Goal: Task Accomplishment & Management: Manage account settings

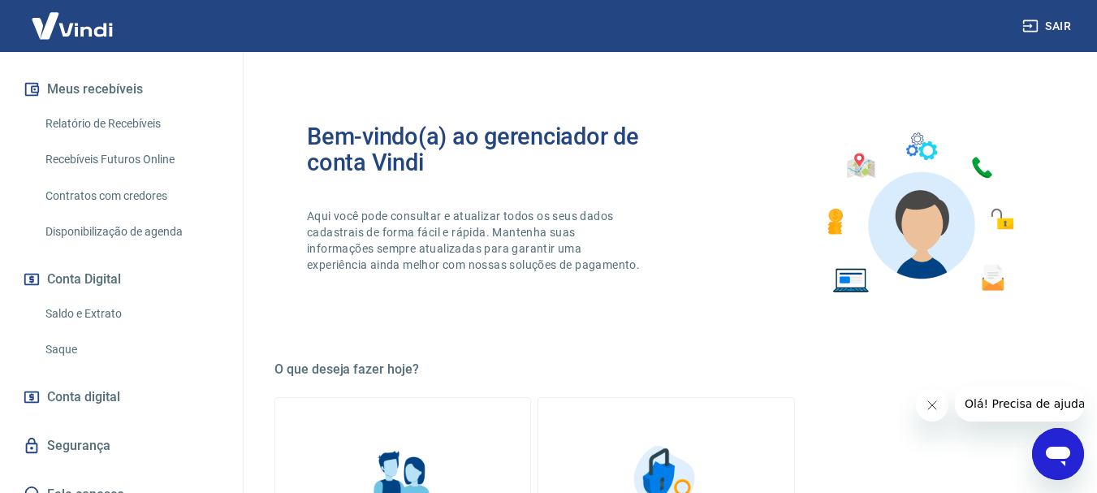
scroll to position [372, 0]
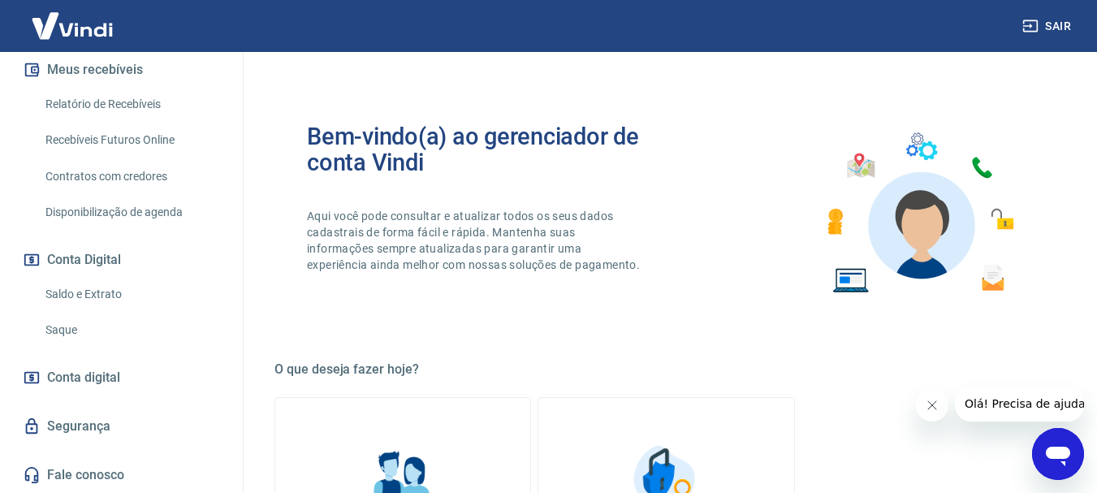
click at [80, 286] on link "Saldo e Extrato" at bounding box center [131, 294] width 184 height 33
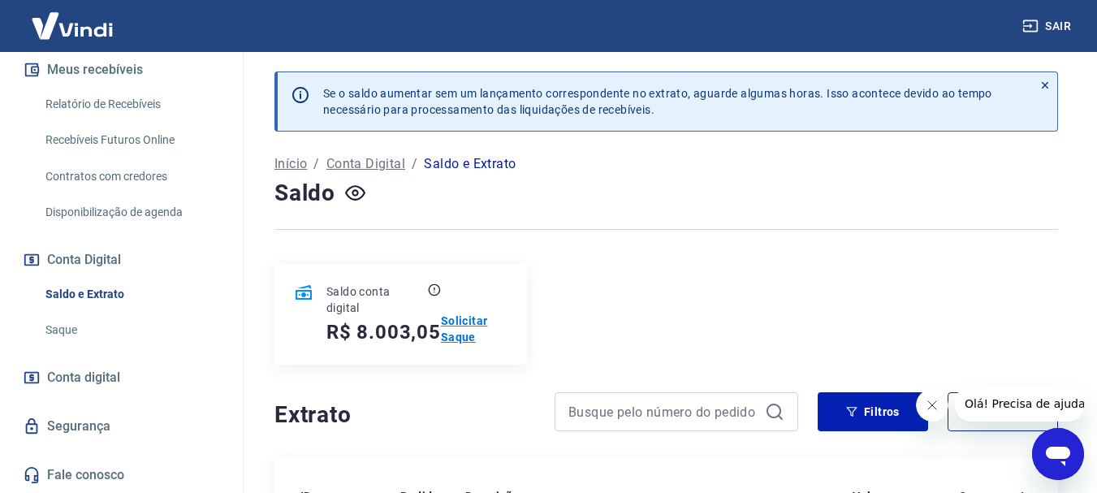
click at [463, 318] on p "Solicitar Saque" at bounding box center [474, 329] width 67 height 32
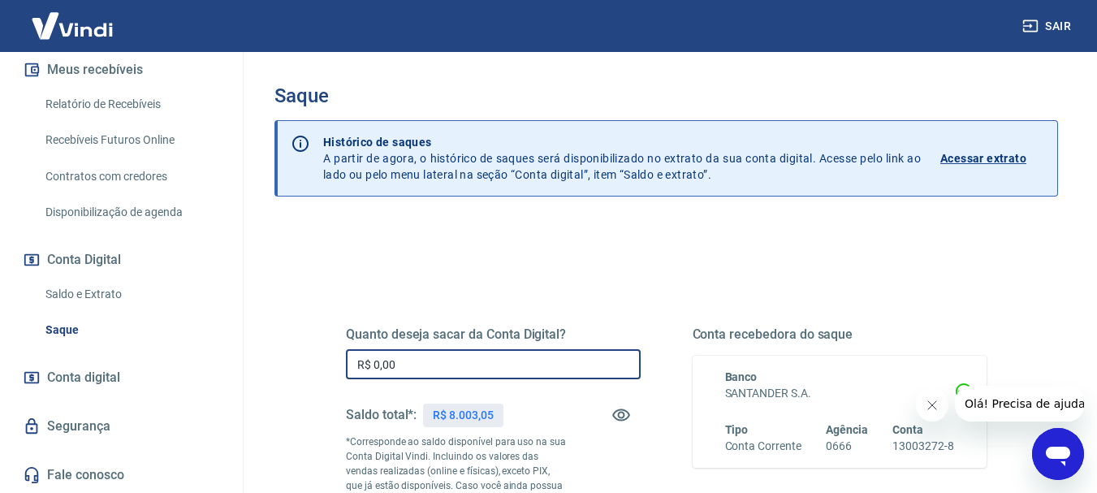
click at [542, 372] on input "R$ 0,00" at bounding box center [493, 364] width 295 height 30
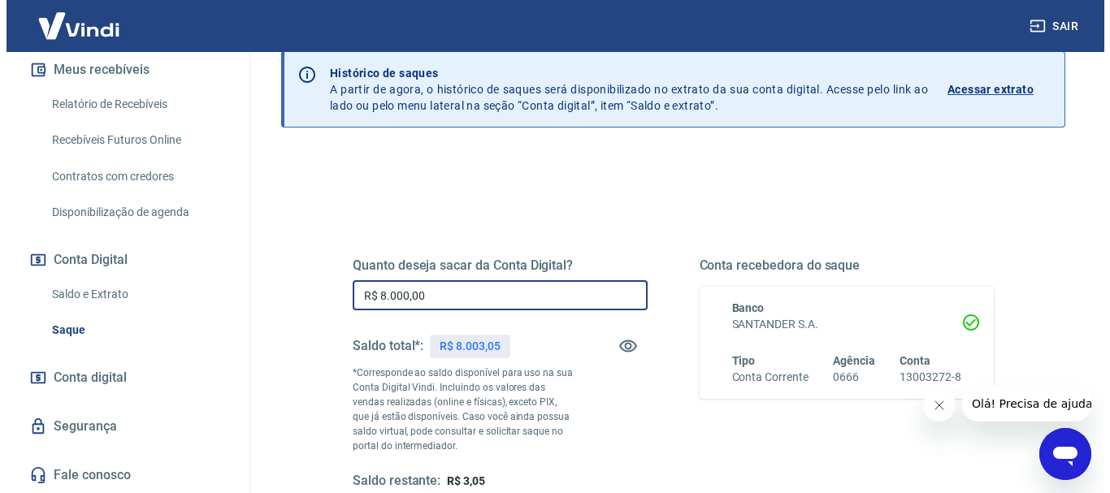
scroll to position [325, 0]
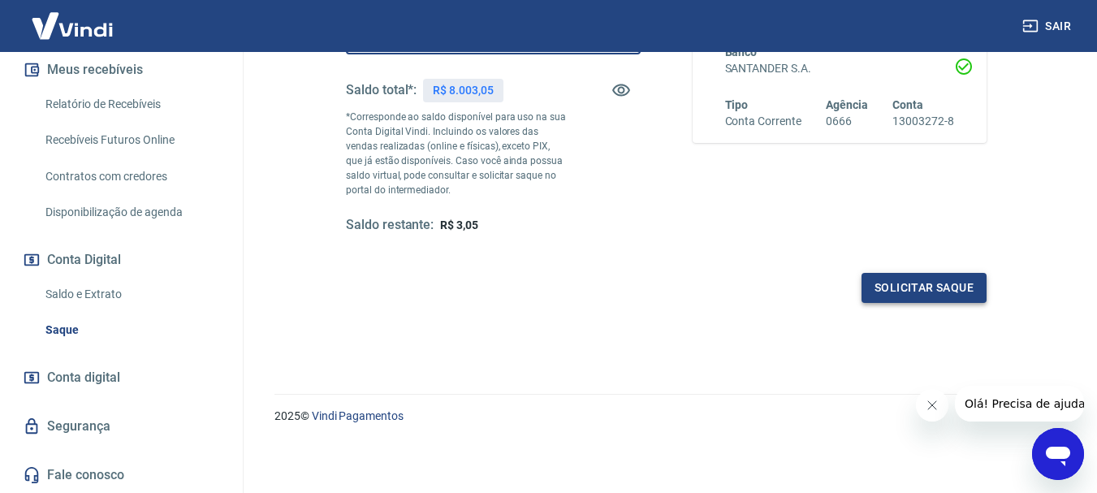
type input "R$ 8.000,00"
click at [934, 288] on button "Solicitar saque" at bounding box center [924, 288] width 125 height 30
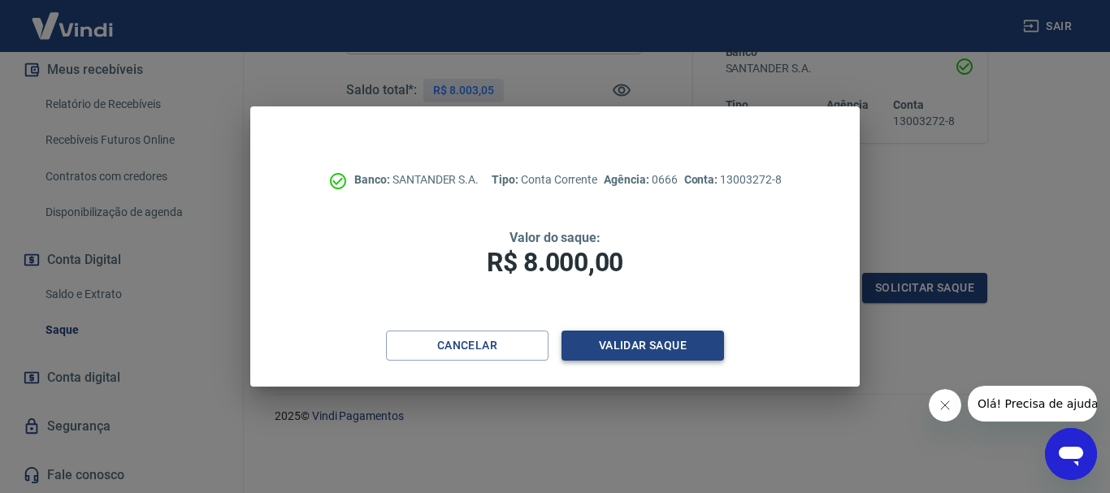
click at [618, 341] on button "Validar saque" at bounding box center [642, 346] width 162 height 30
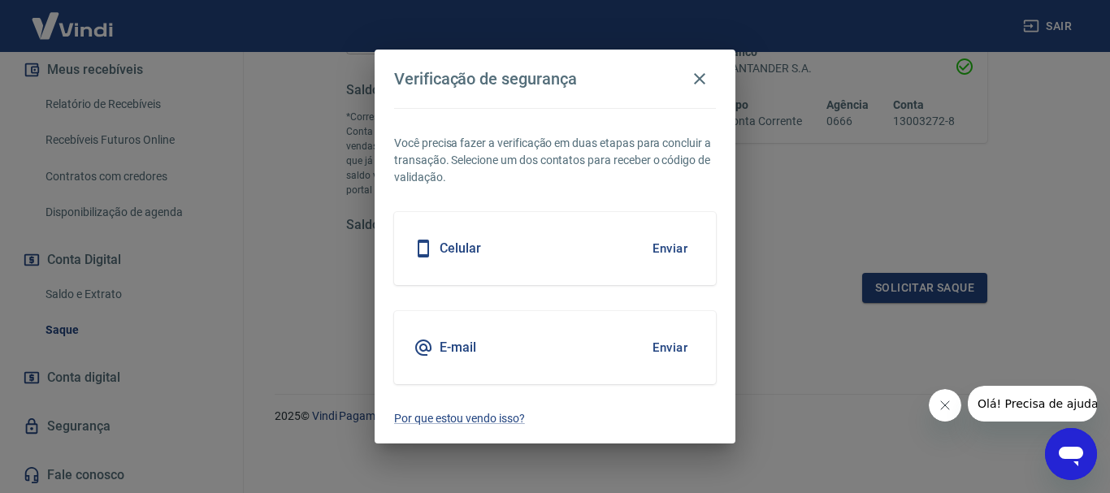
click at [675, 250] on button "Enviar" at bounding box center [669, 249] width 53 height 34
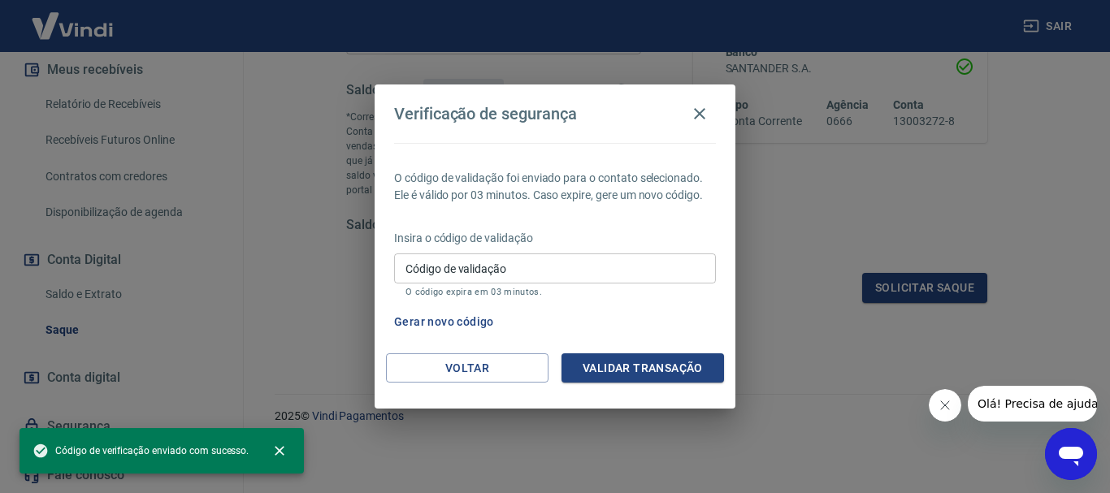
click at [643, 256] on input "Código de validação" at bounding box center [555, 268] width 322 height 30
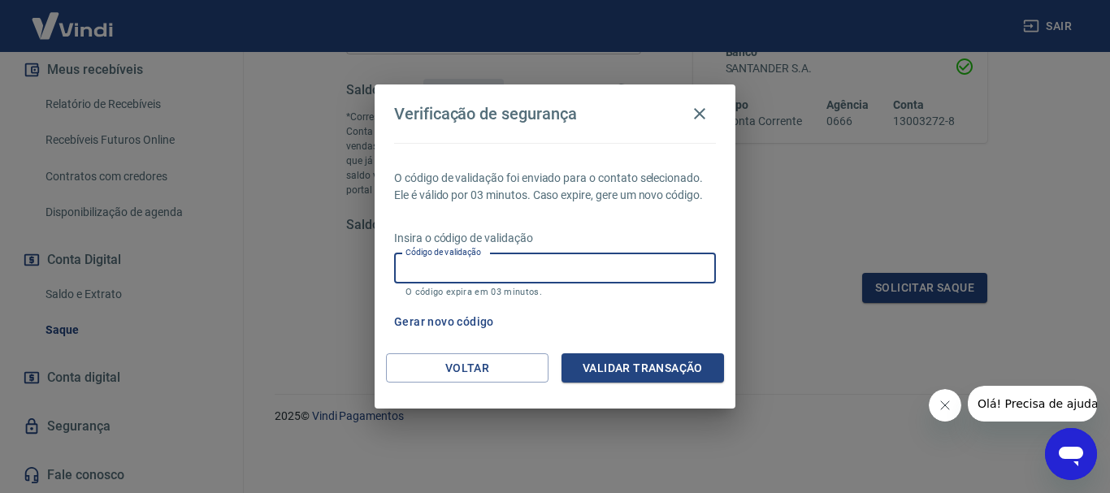
click at [591, 269] on input "Código de validação" at bounding box center [555, 268] width 322 height 30
click at [626, 219] on div "O código de validação foi enviado para o contato selecionado. Ele é válido por …" at bounding box center [554, 248] width 361 height 210
click at [605, 263] on input "Código de validação" at bounding box center [555, 268] width 322 height 30
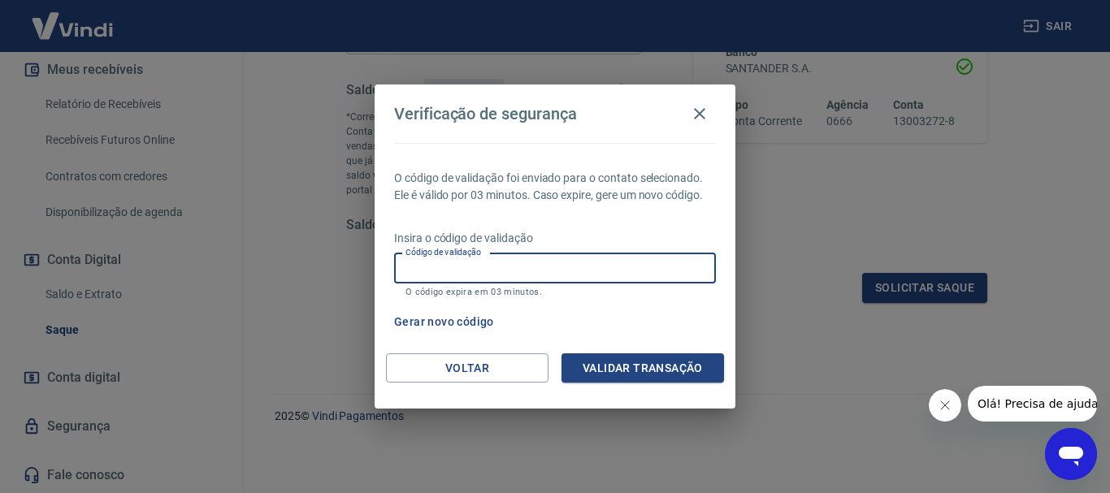
click at [671, 271] on input "Código de validação" at bounding box center [555, 268] width 322 height 30
click at [671, 331] on div "Gerar novo código" at bounding box center [551, 322] width 328 height 30
click at [565, 261] on input "Código de validação" at bounding box center [555, 268] width 322 height 30
click at [636, 121] on div "Verificação de segurança" at bounding box center [555, 113] width 322 height 32
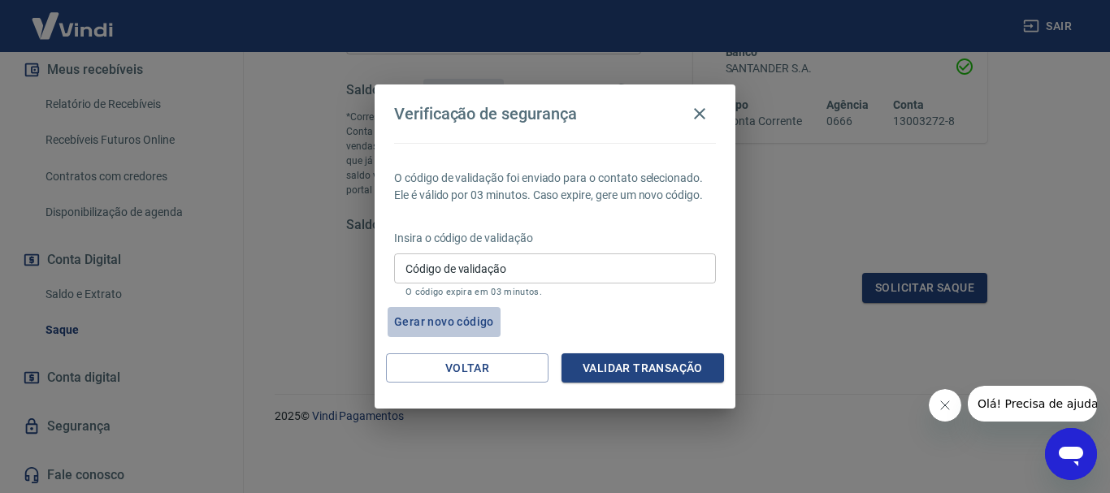
click at [442, 313] on button "Gerar novo código" at bounding box center [443, 322] width 113 height 30
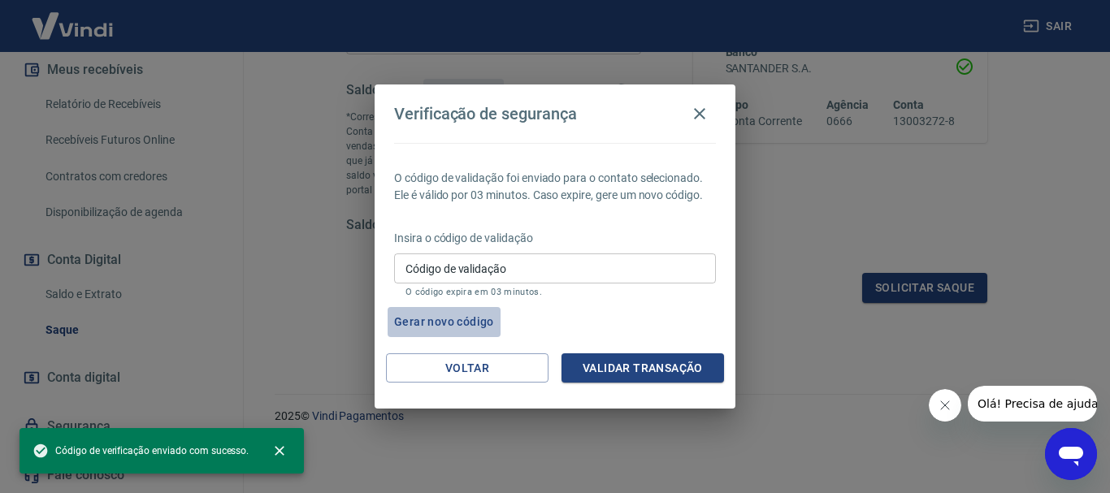
click at [452, 321] on button "Gerar novo código" at bounding box center [443, 322] width 113 height 30
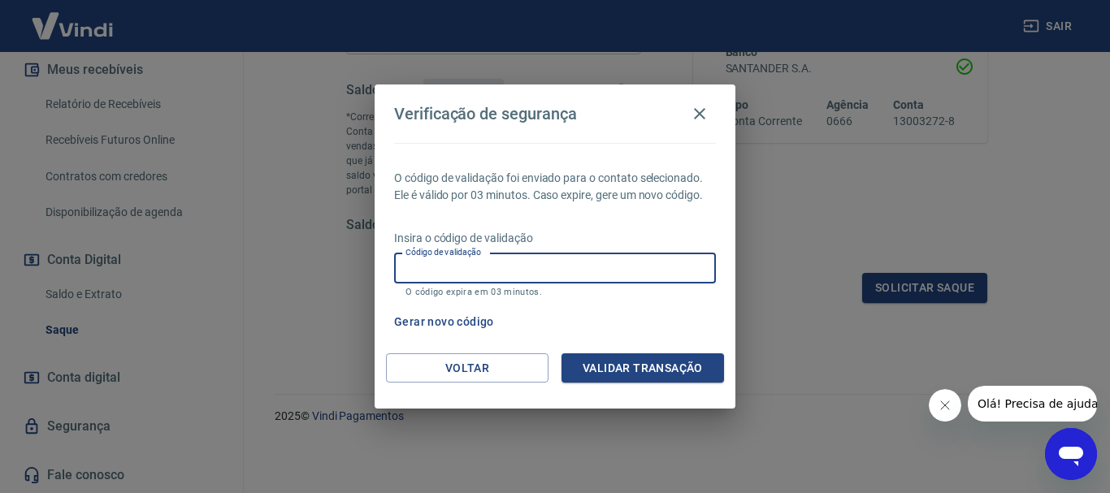
click at [580, 259] on input "Código de validação" at bounding box center [555, 268] width 322 height 30
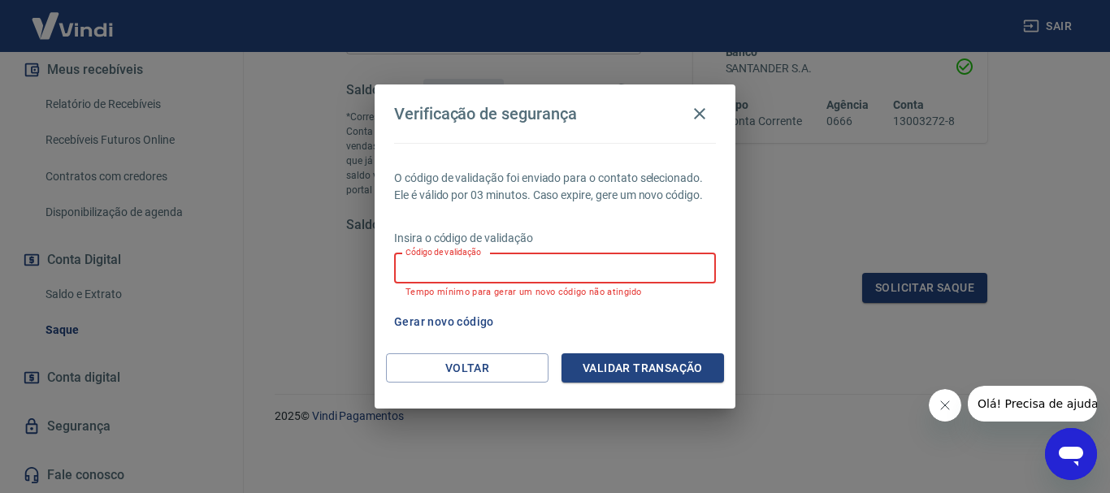
click at [642, 324] on div "Gerar novo código" at bounding box center [551, 322] width 328 height 30
click at [497, 351] on div "O código de validação foi enviado para o contato selecionado. Ele é válido por …" at bounding box center [554, 248] width 361 height 210
click at [494, 369] on button "Voltar" at bounding box center [467, 368] width 162 height 30
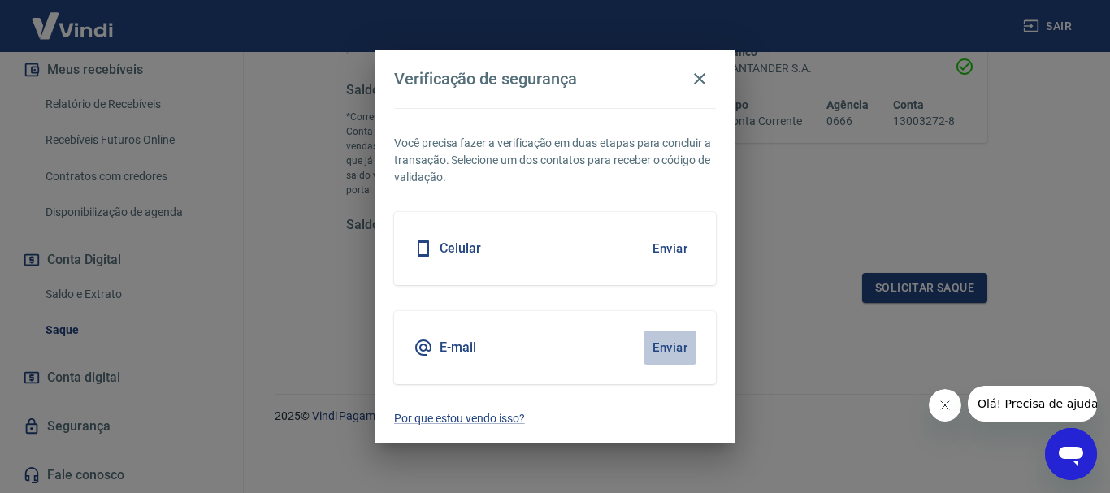
click at [678, 349] on button "Enviar" at bounding box center [669, 348] width 53 height 34
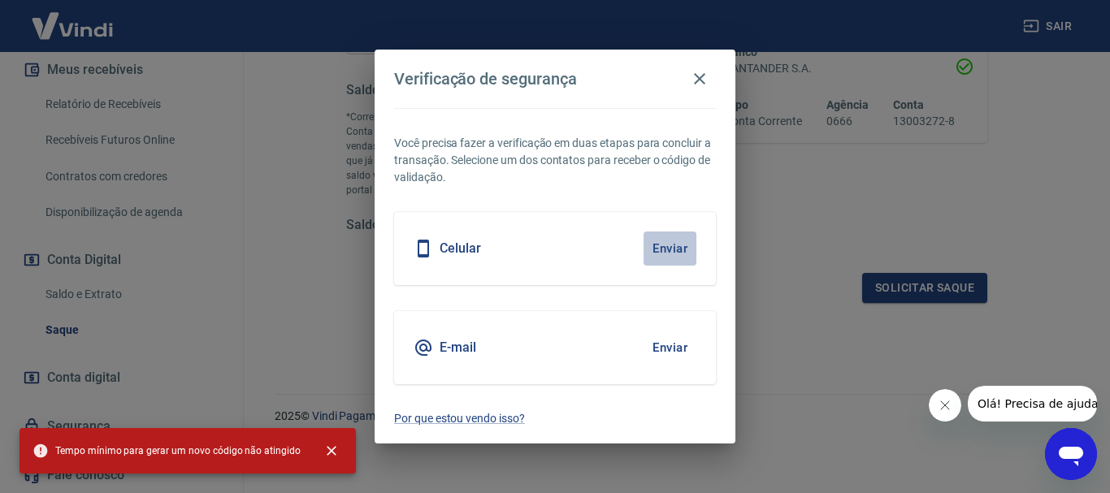
click at [679, 249] on button "Enviar" at bounding box center [669, 249] width 53 height 34
click at [699, 81] on icon "button" at bounding box center [699, 78] width 19 height 19
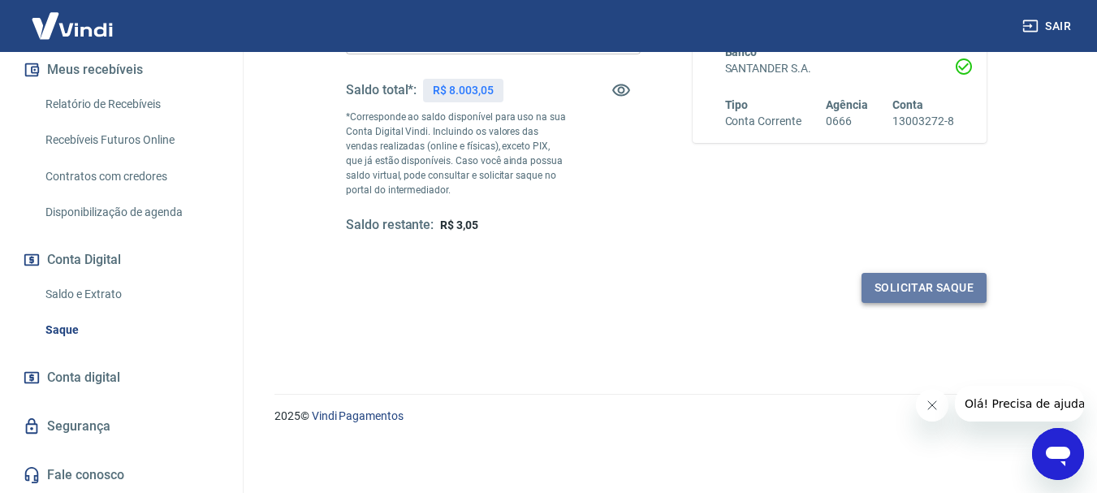
click at [924, 288] on button "Solicitar saque" at bounding box center [924, 288] width 125 height 30
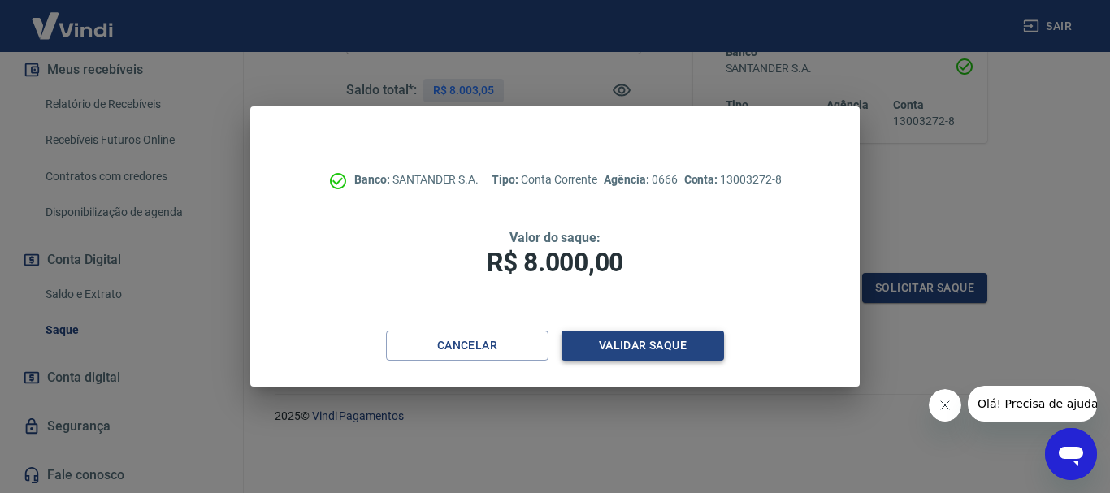
click at [639, 340] on button "Validar saque" at bounding box center [642, 346] width 162 height 30
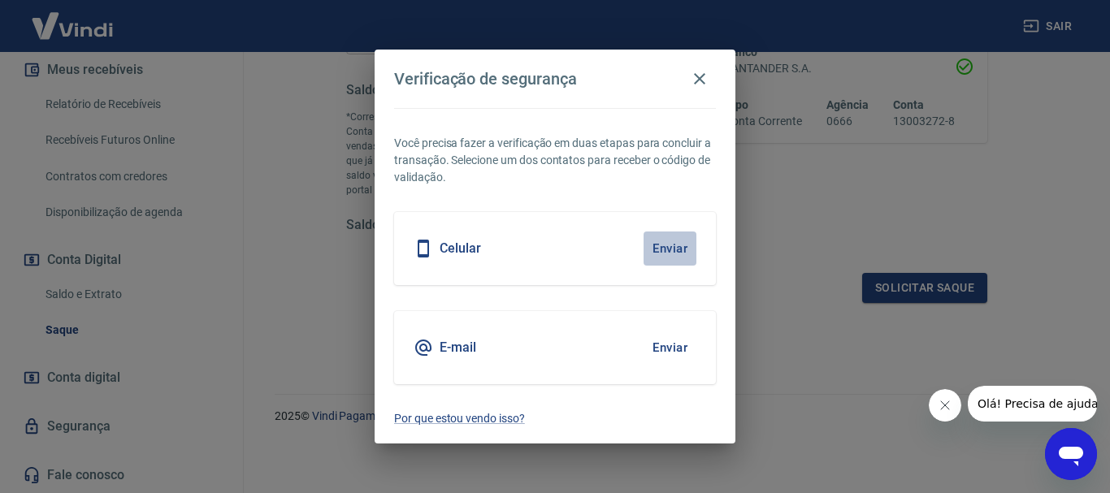
click at [666, 256] on button "Enviar" at bounding box center [669, 249] width 53 height 34
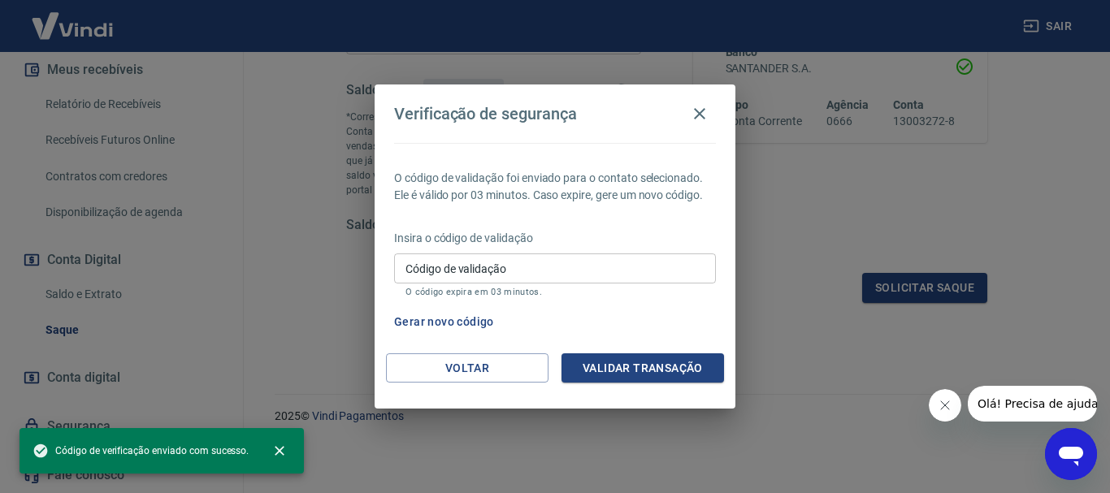
click at [642, 274] on input "Código de validação" at bounding box center [555, 268] width 322 height 30
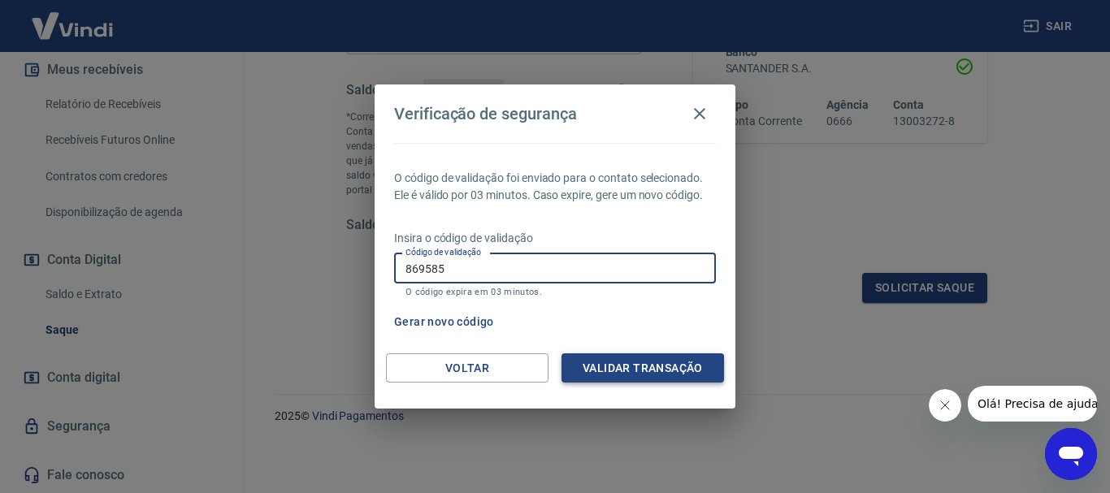
type input "869585"
click at [639, 377] on button "Validar transação" at bounding box center [642, 368] width 162 height 30
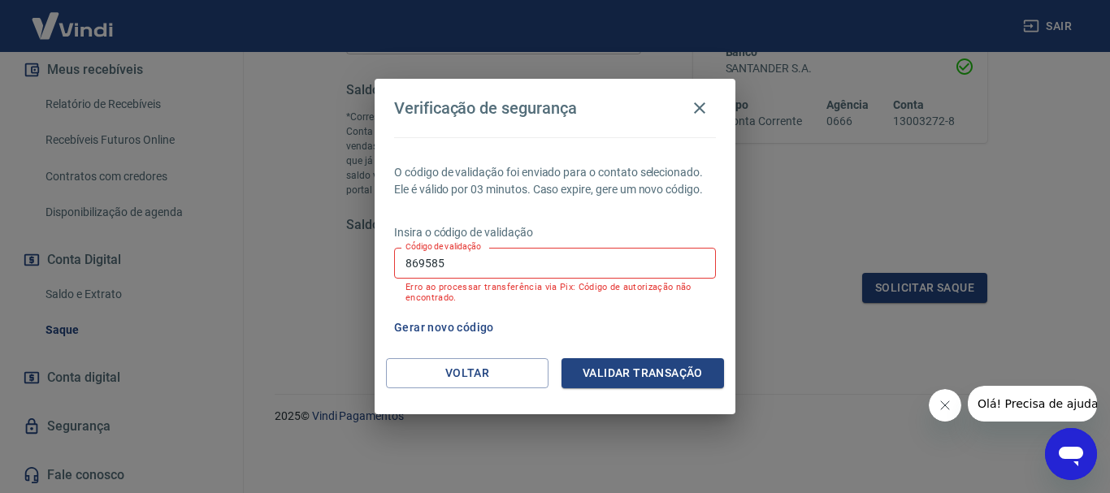
click at [485, 271] on input "869585" at bounding box center [555, 263] width 322 height 30
type input "937047"
click at [643, 370] on button "Validar transação" at bounding box center [642, 373] width 162 height 30
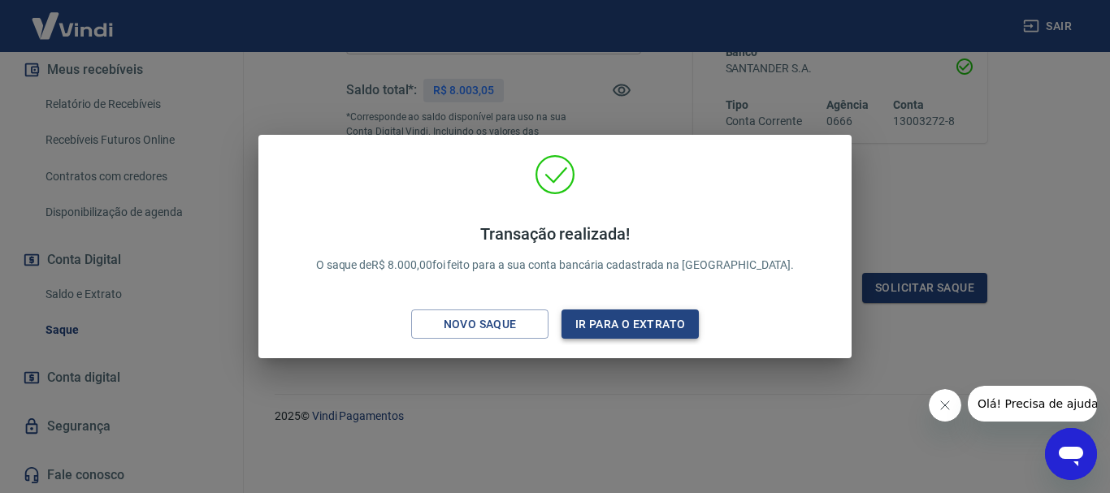
click at [655, 329] on button "Ir para o extrato" at bounding box center [629, 325] width 137 height 30
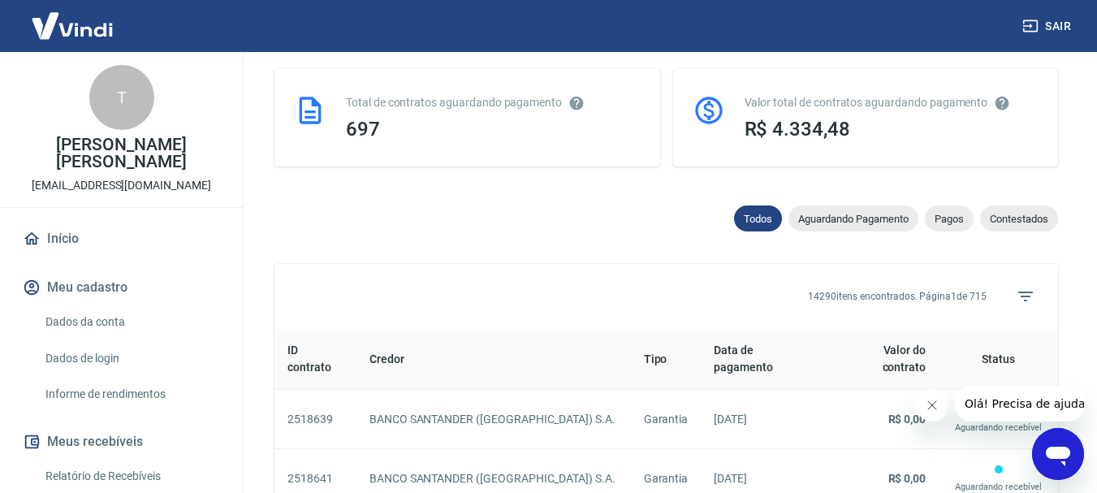
scroll to position [487, 0]
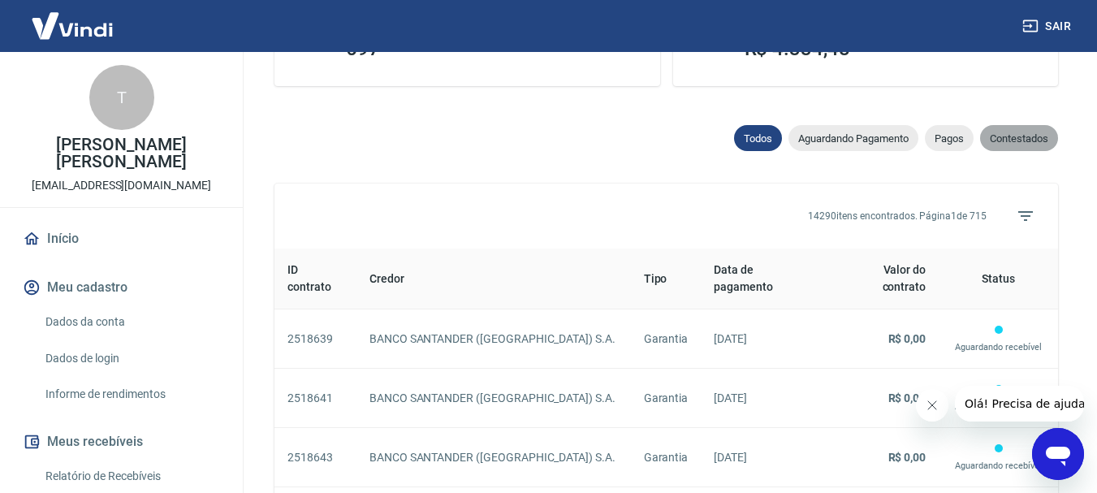
click at [1016, 135] on span "Contestados" at bounding box center [1020, 138] width 78 height 12
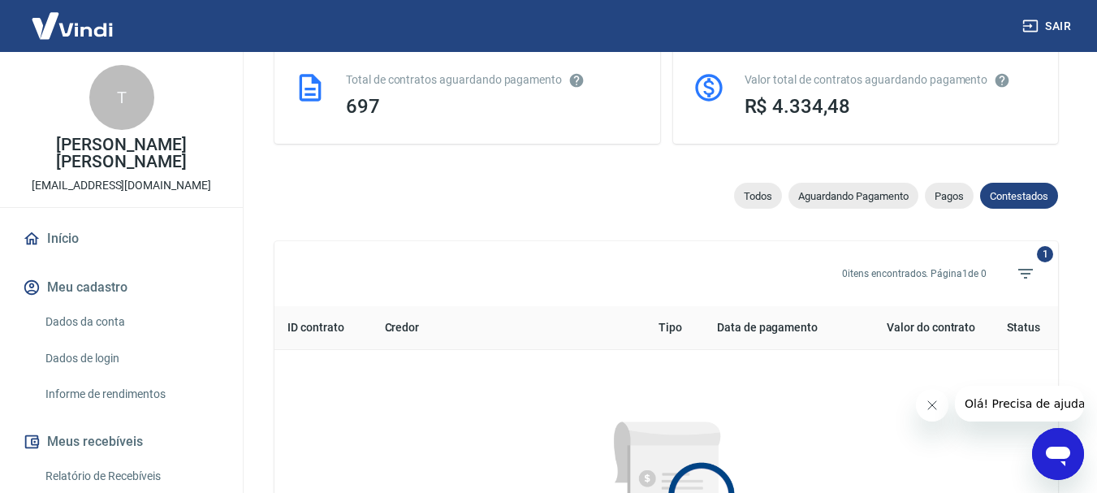
scroll to position [406, 0]
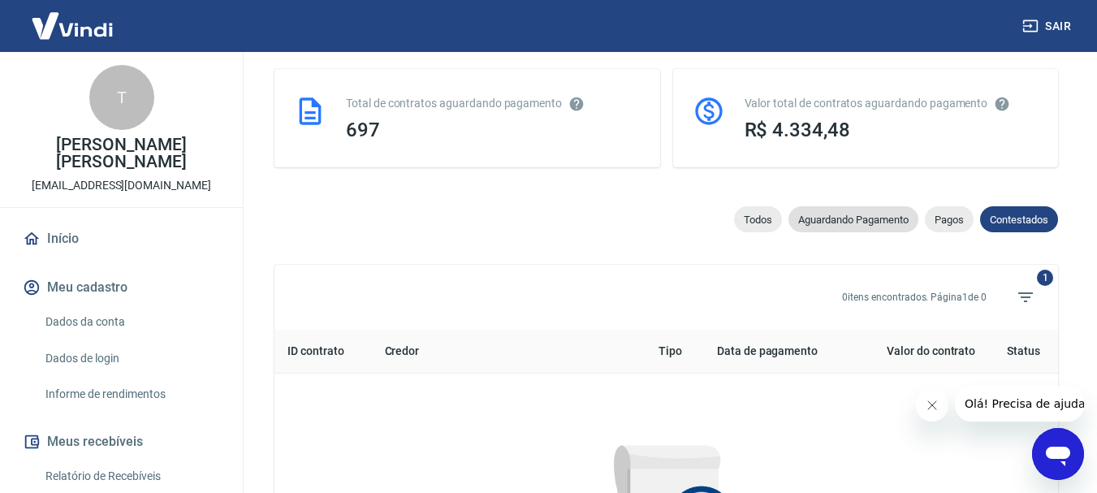
click at [838, 214] on span "Aguardando Pagamento" at bounding box center [854, 220] width 130 height 12
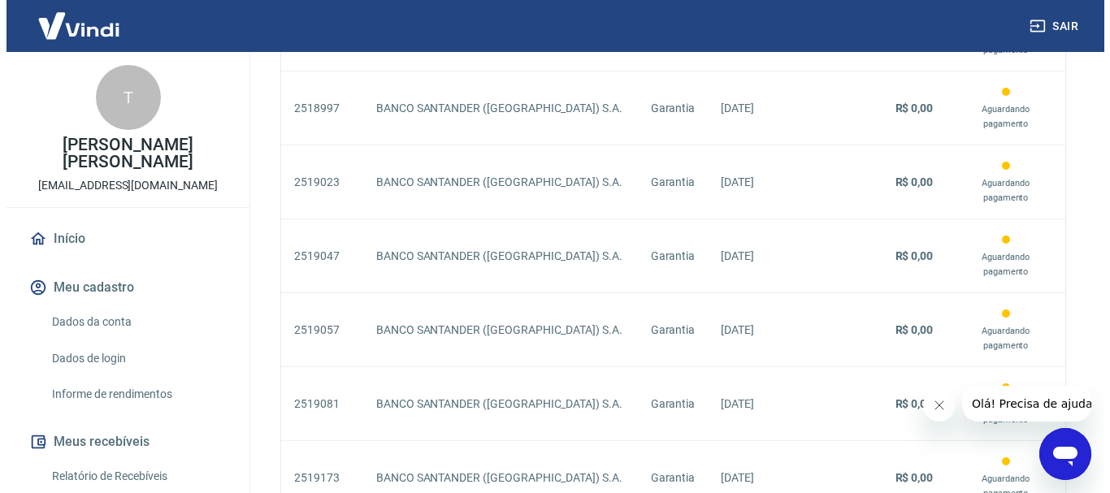
scroll to position [1611, 0]
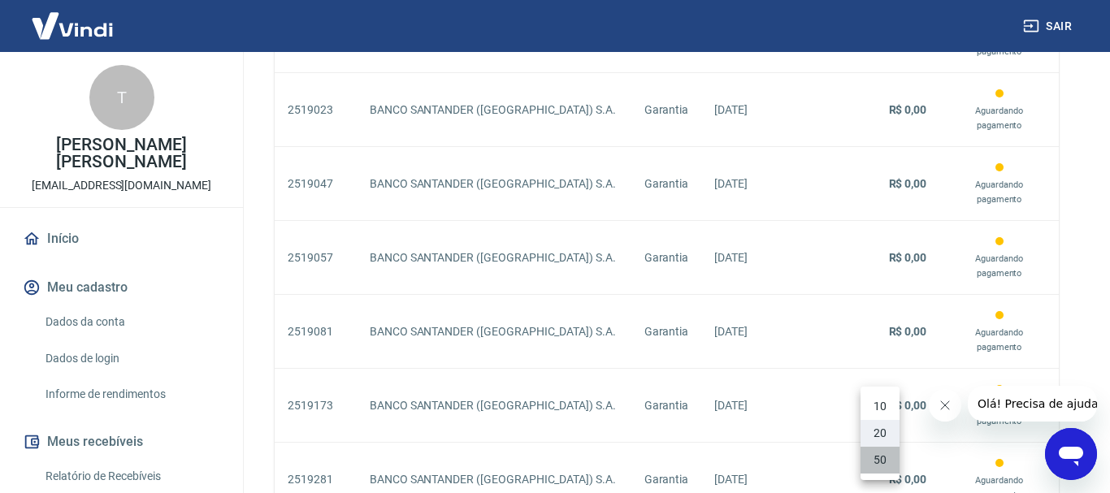
click at [885, 464] on li "50" at bounding box center [879, 460] width 39 height 27
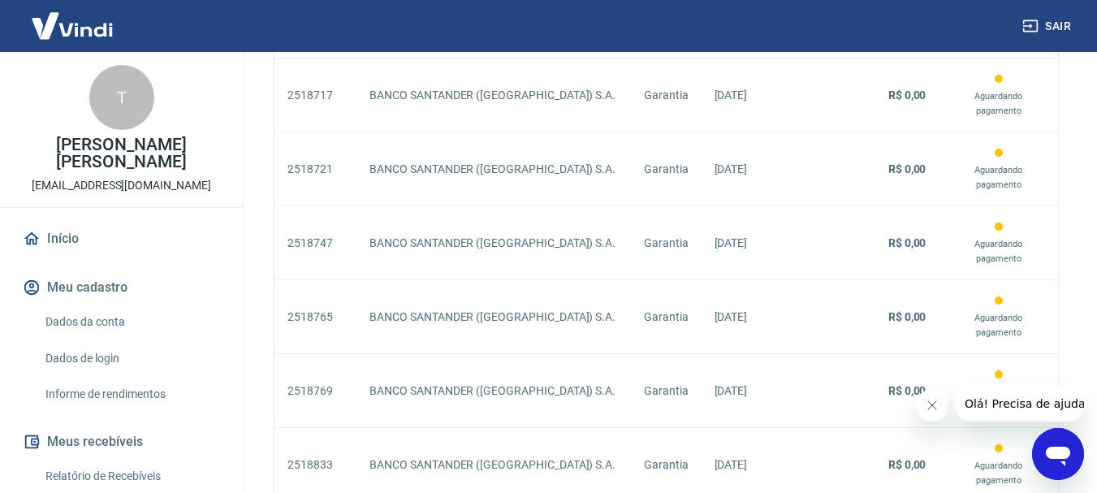
scroll to position [387, 0]
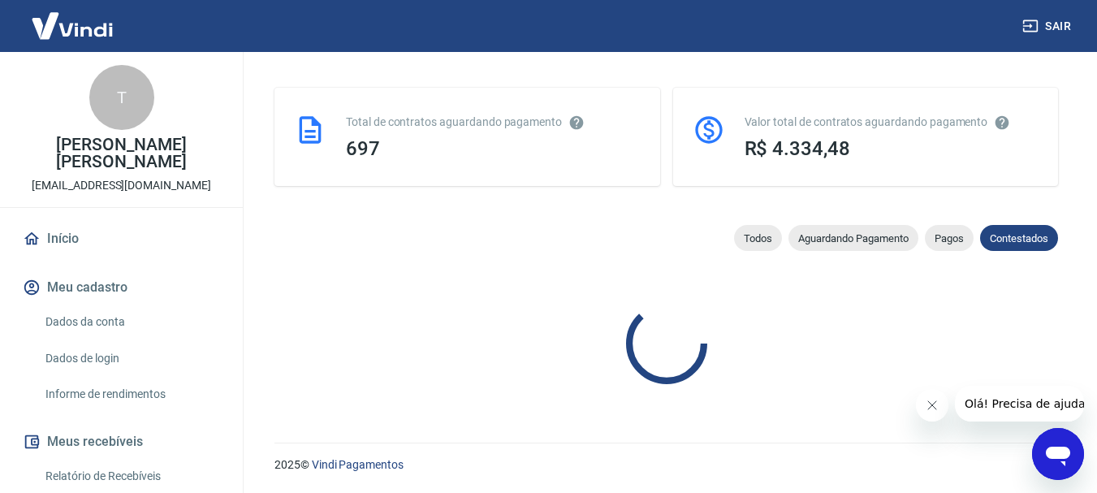
select select "rejected"
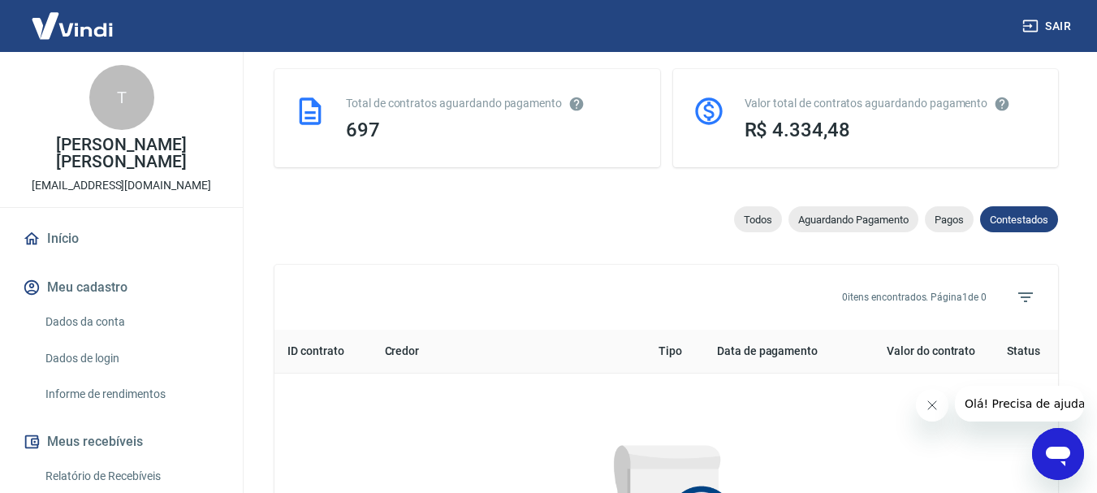
select select
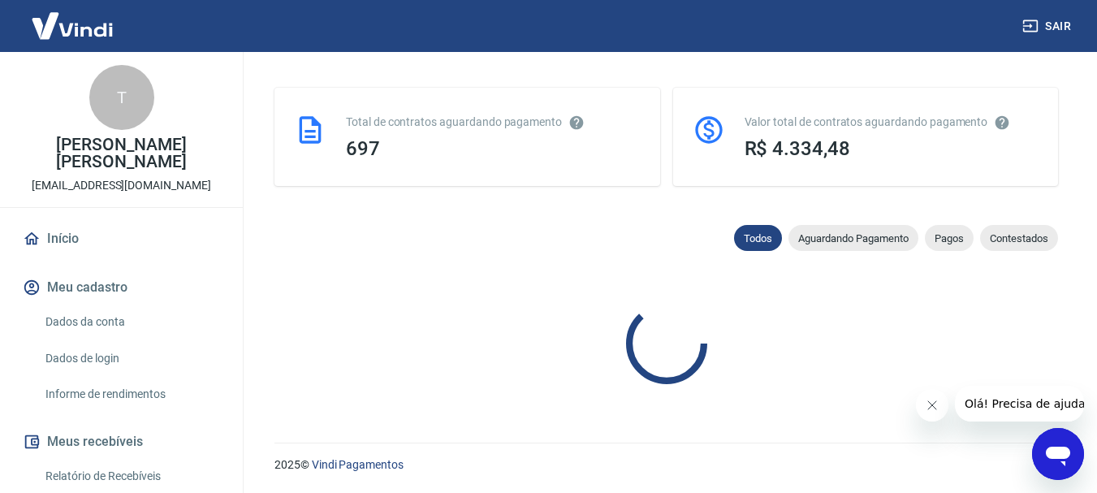
scroll to position [487, 0]
